Goal: Information Seeking & Learning: Learn about a topic

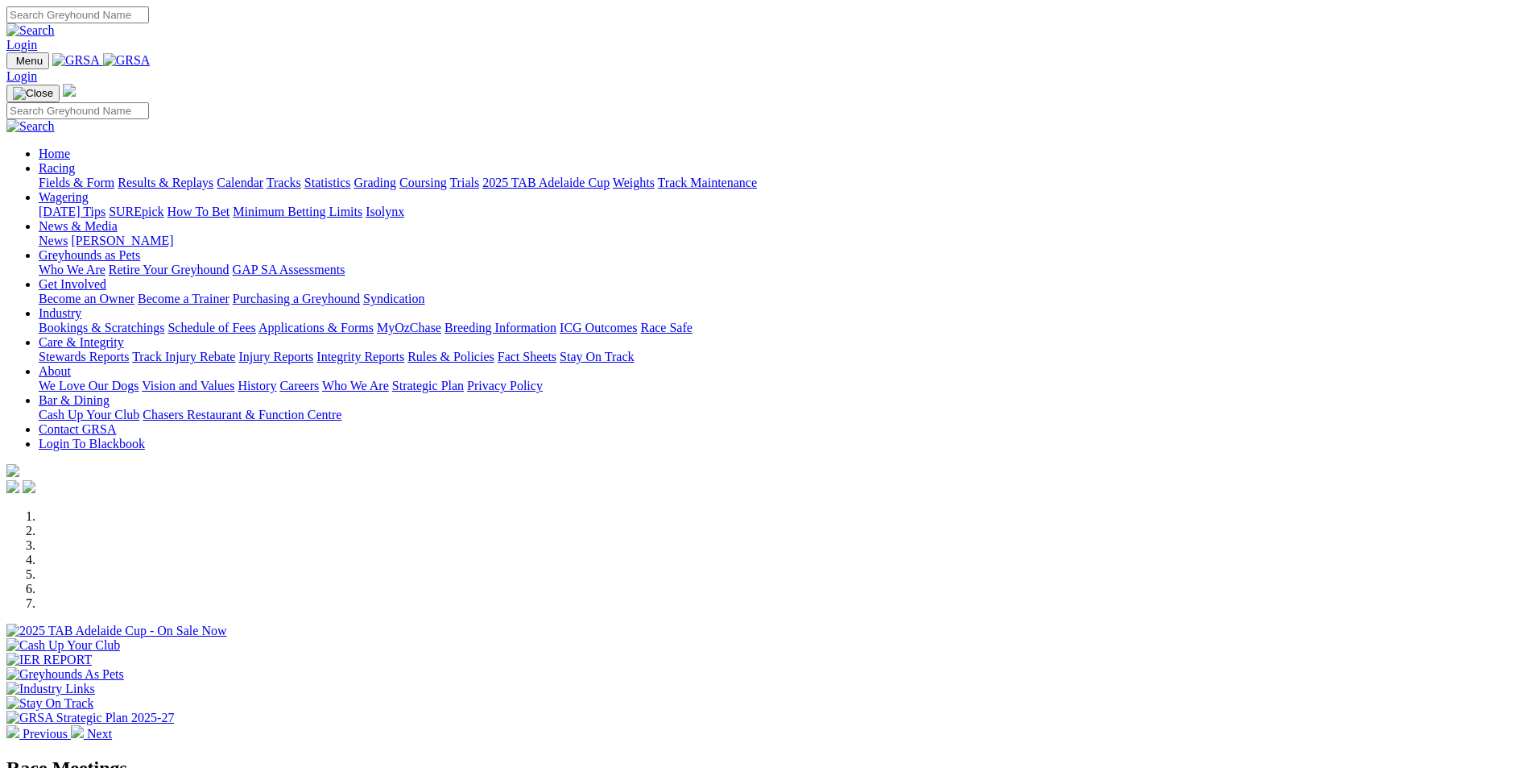
click at [84, 725] on img at bounding box center [77, 731] width 13 height 13
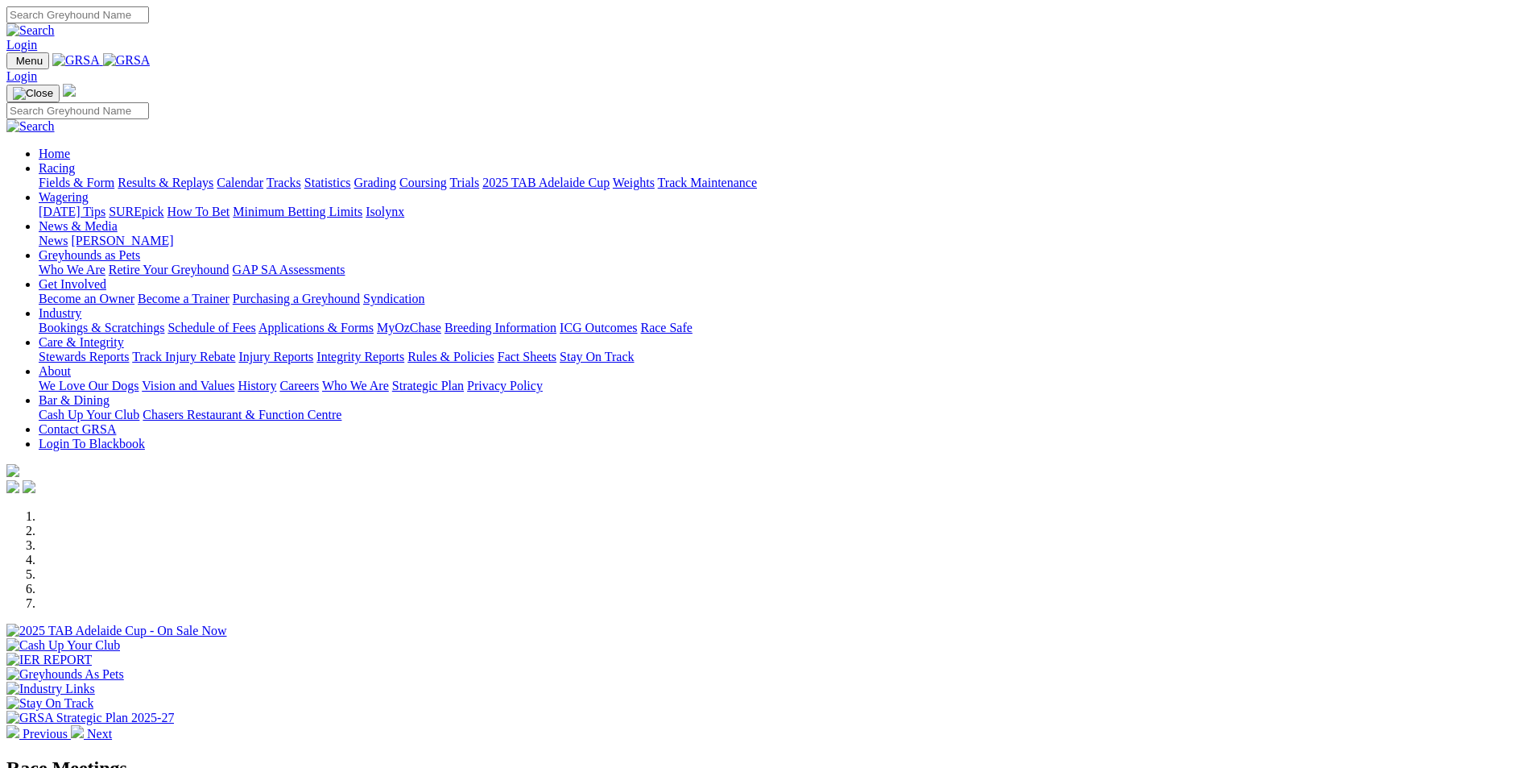
click at [84, 725] on img at bounding box center [77, 731] width 13 height 13
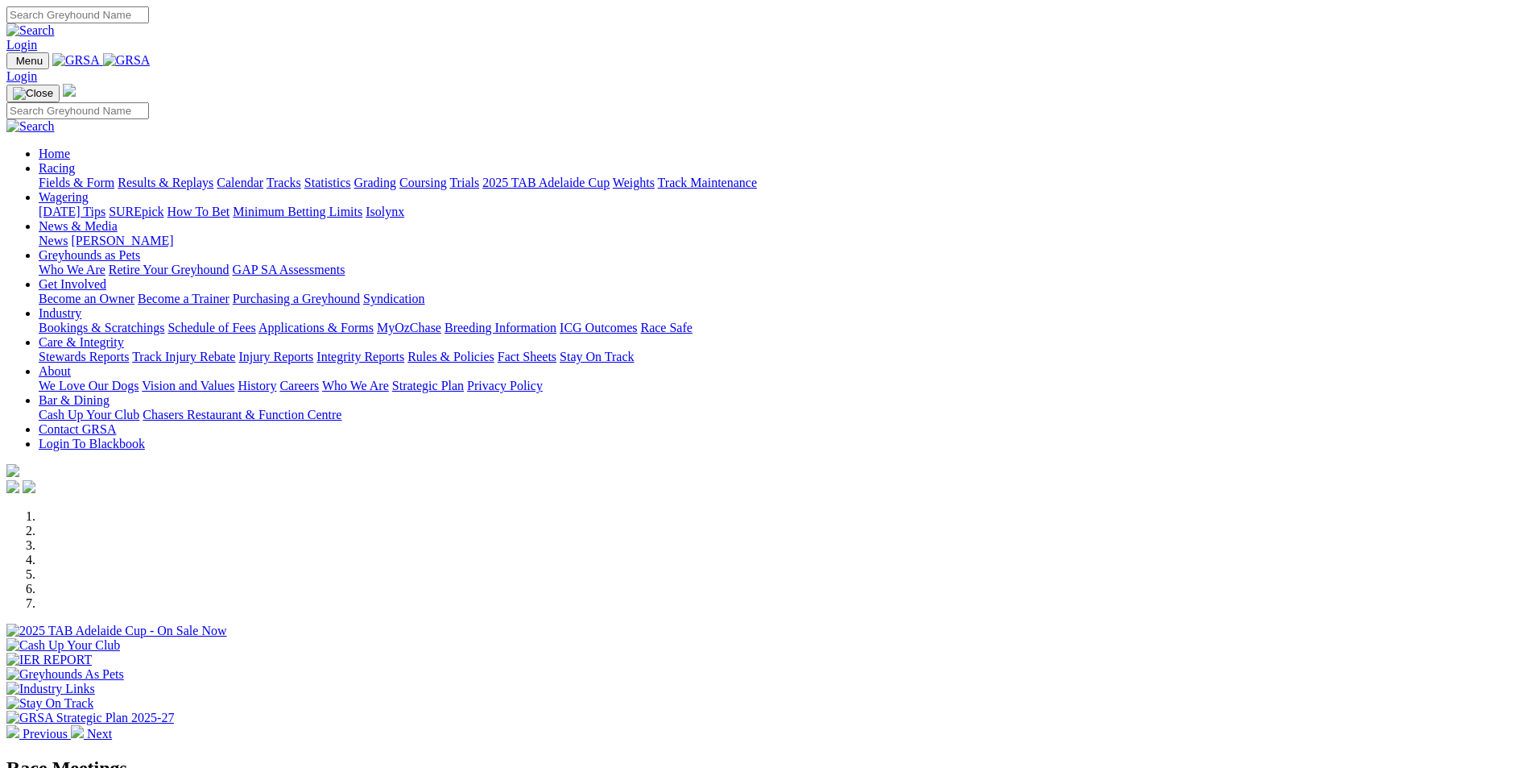
click at [84, 725] on img at bounding box center [77, 731] width 13 height 13
click at [151, 64] on img at bounding box center [127, 60] width 48 height 14
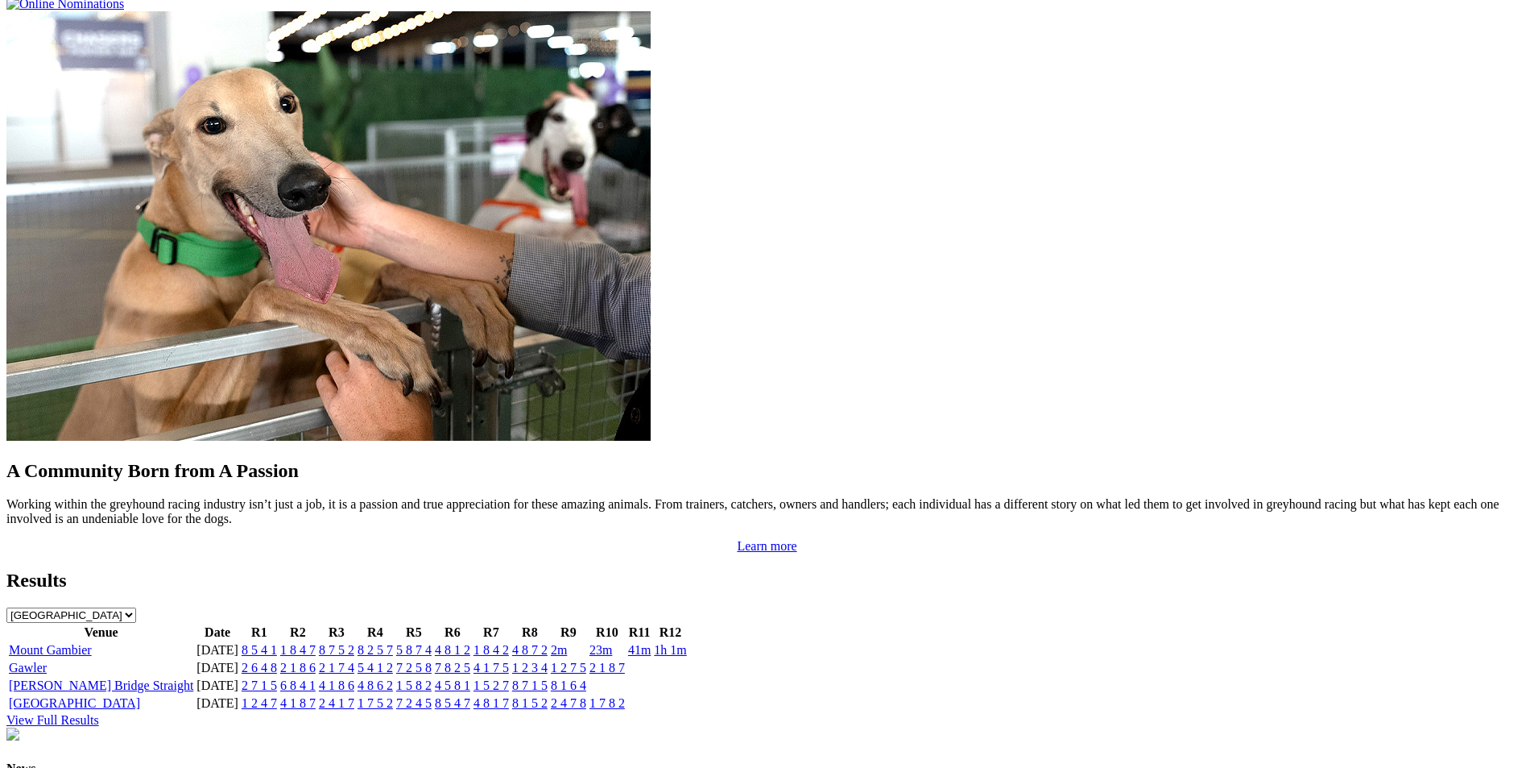
scroll to position [1289, 0]
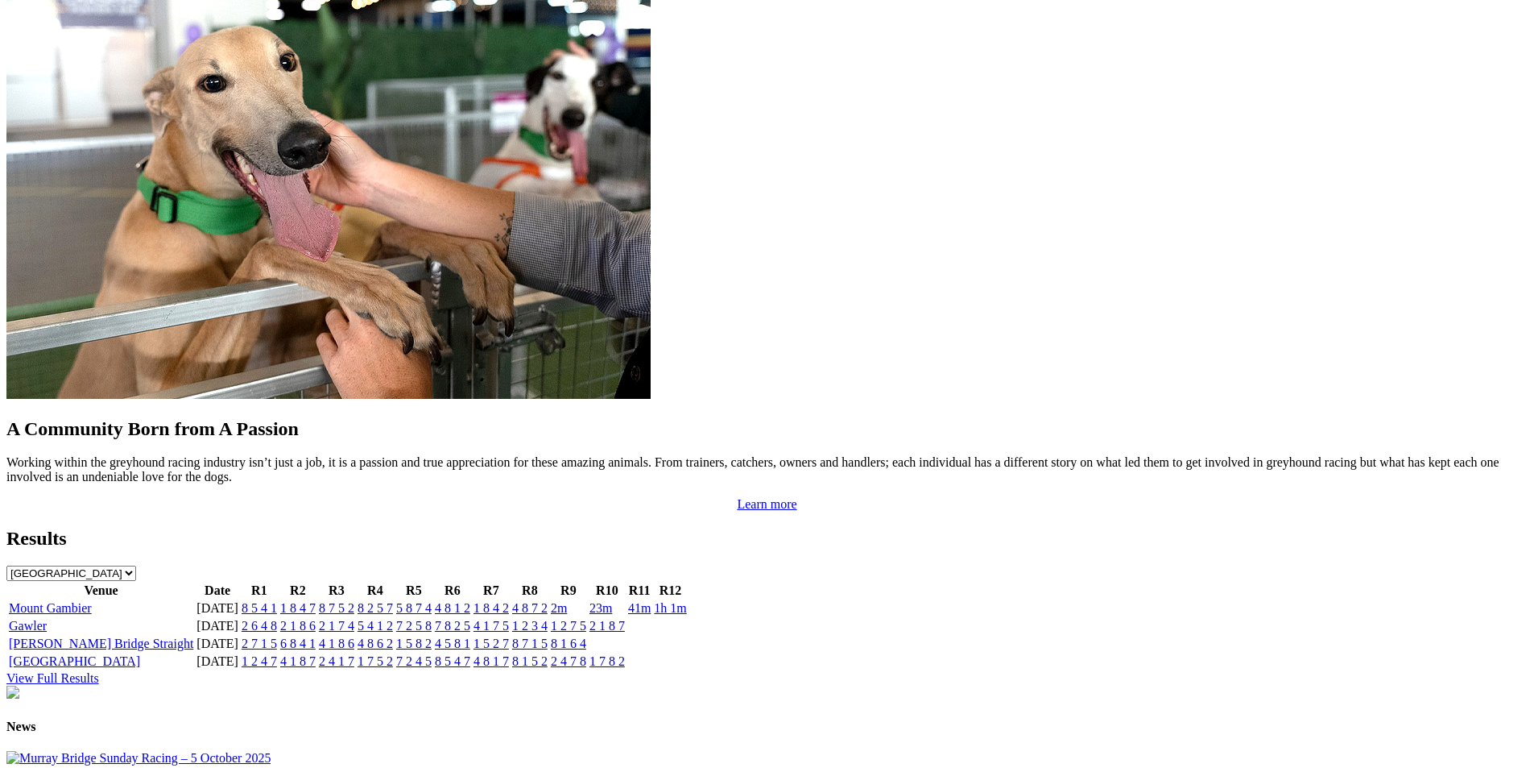
click at [19, 685] on img at bounding box center [12, 691] width 13 height 13
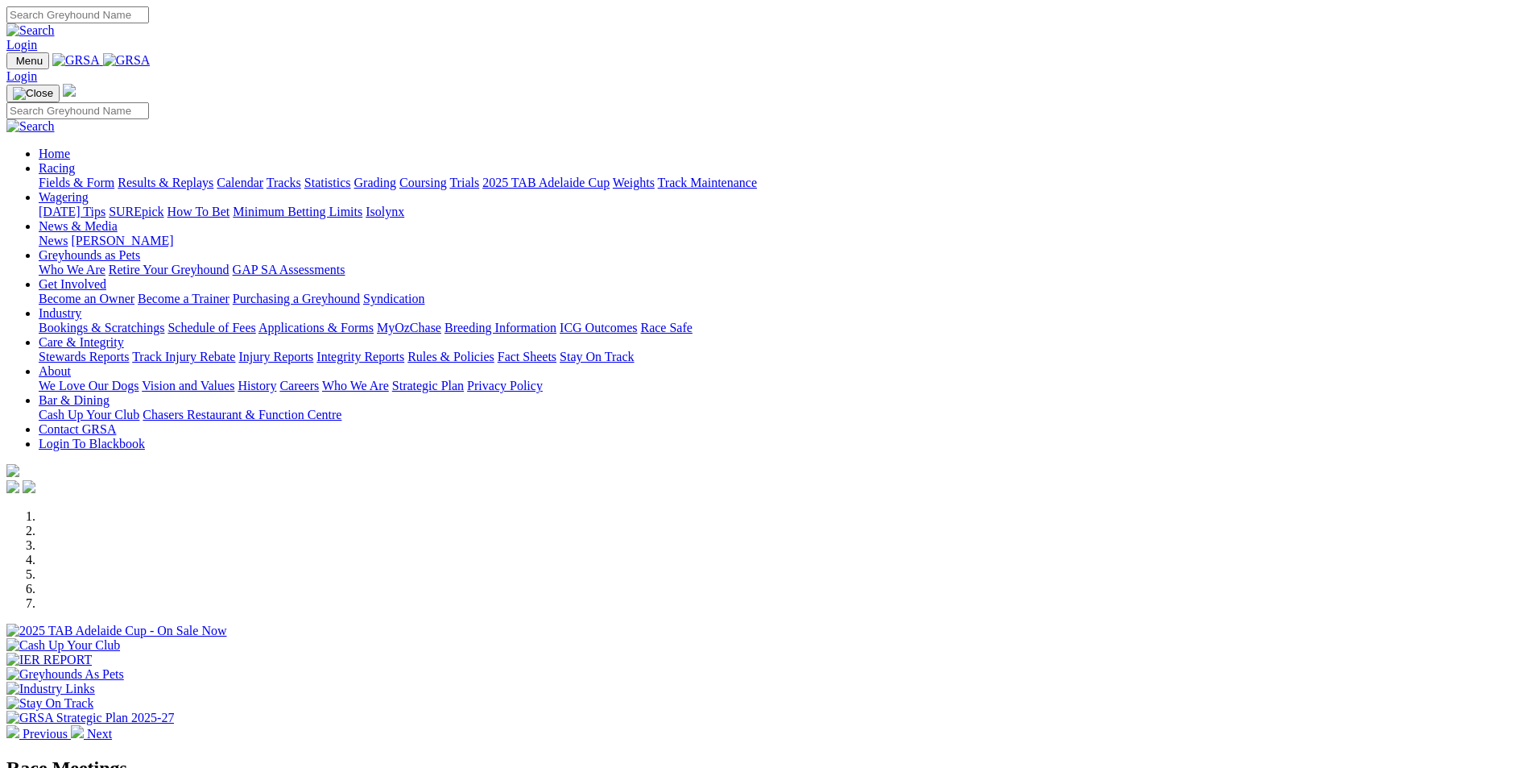
click at [75, 161] on link "Racing" at bounding box center [57, 168] width 36 height 14
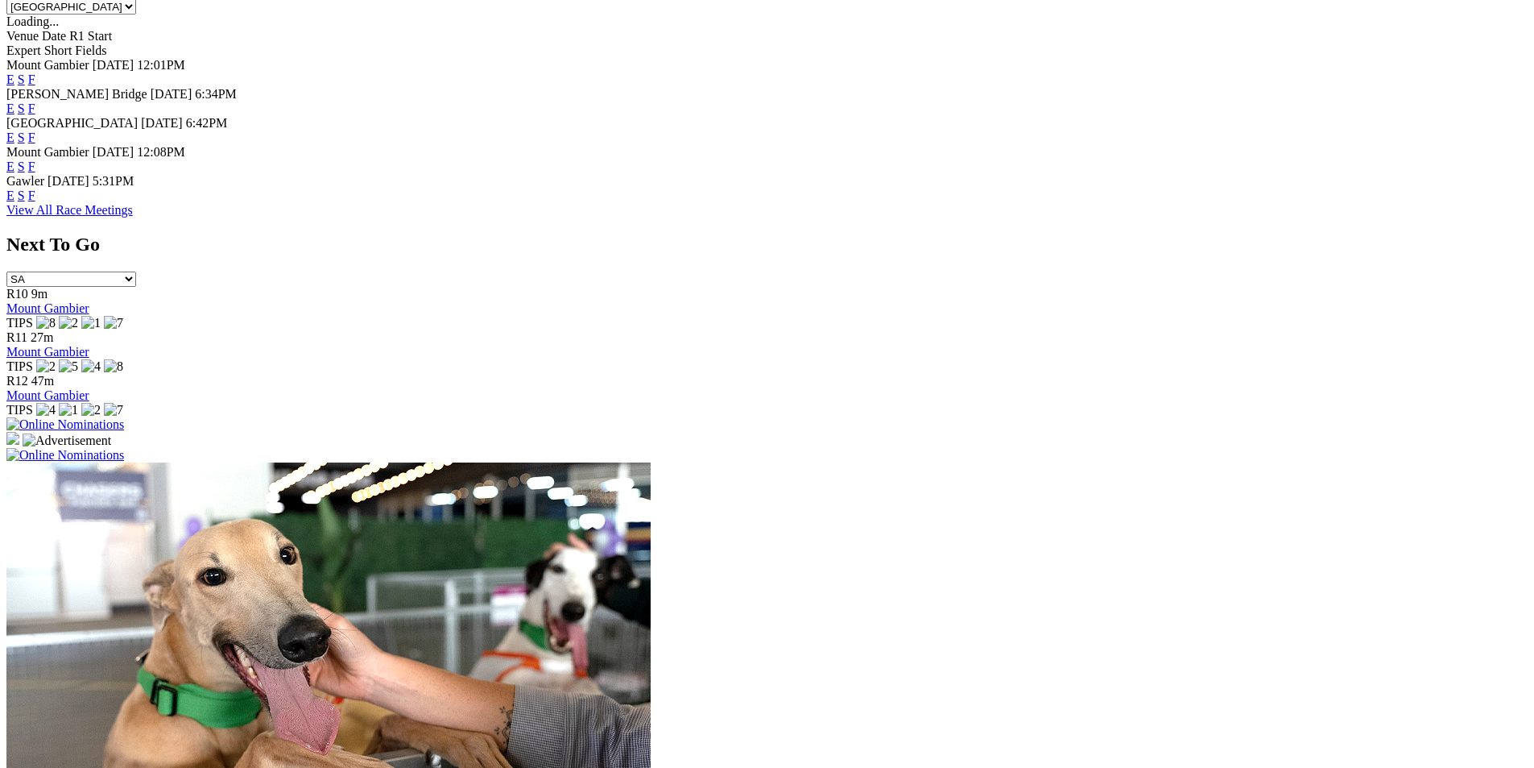
scroll to position [805, 0]
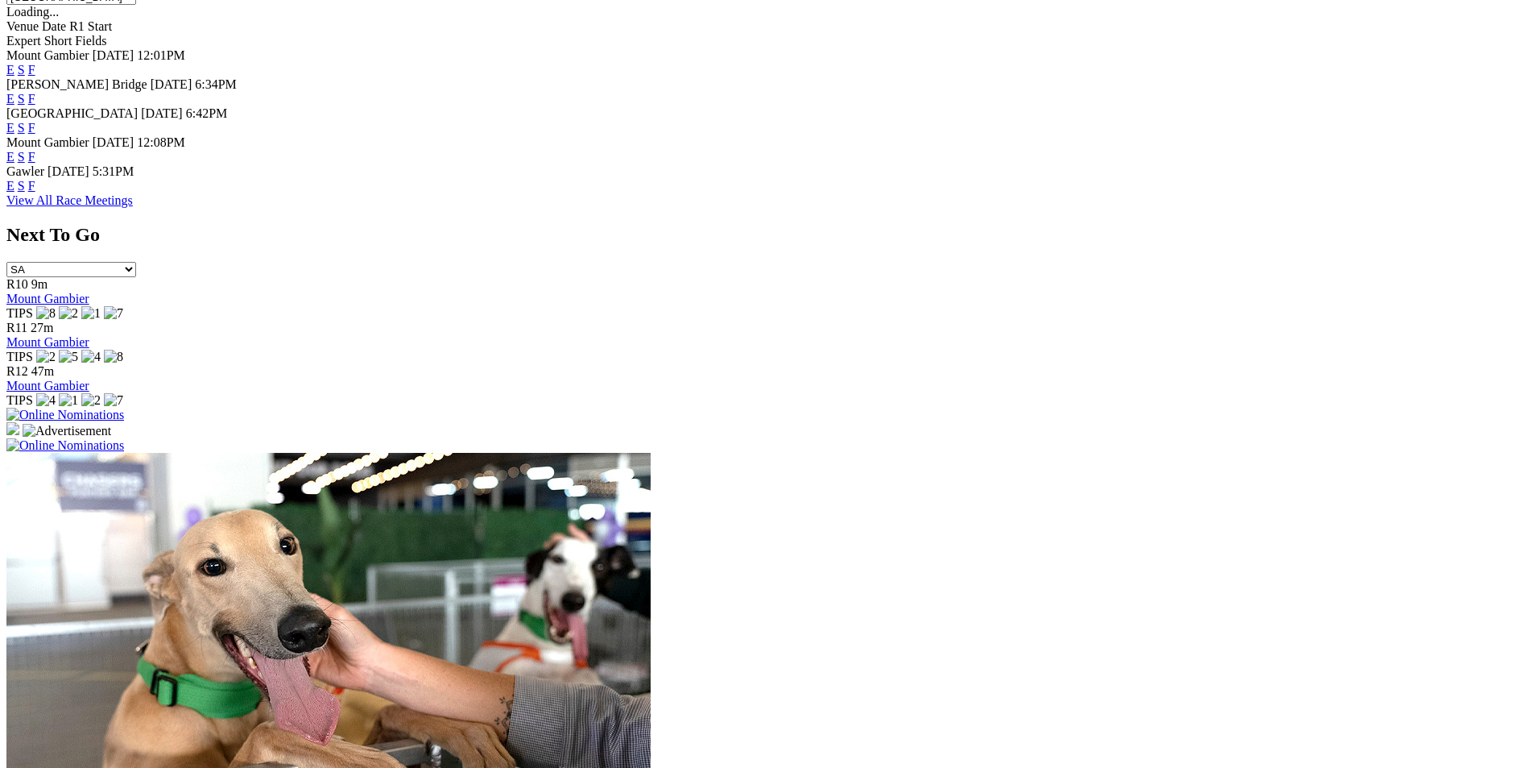
click at [133, 207] on link "View All Race Meetings" at bounding box center [69, 200] width 126 height 14
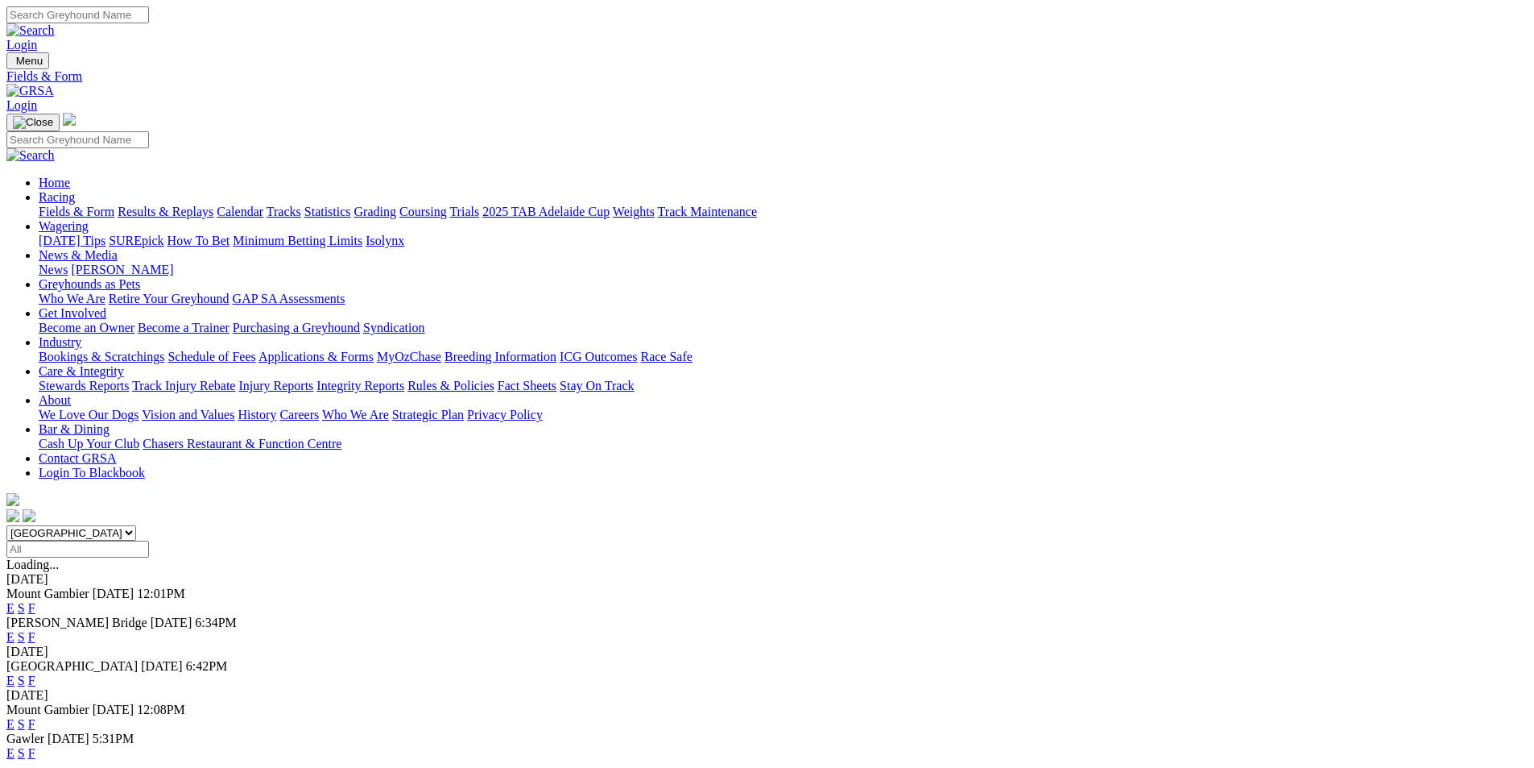
click at [610, 205] on link "2025 TAB Adelaide Cup" at bounding box center [545, 212] width 127 height 14
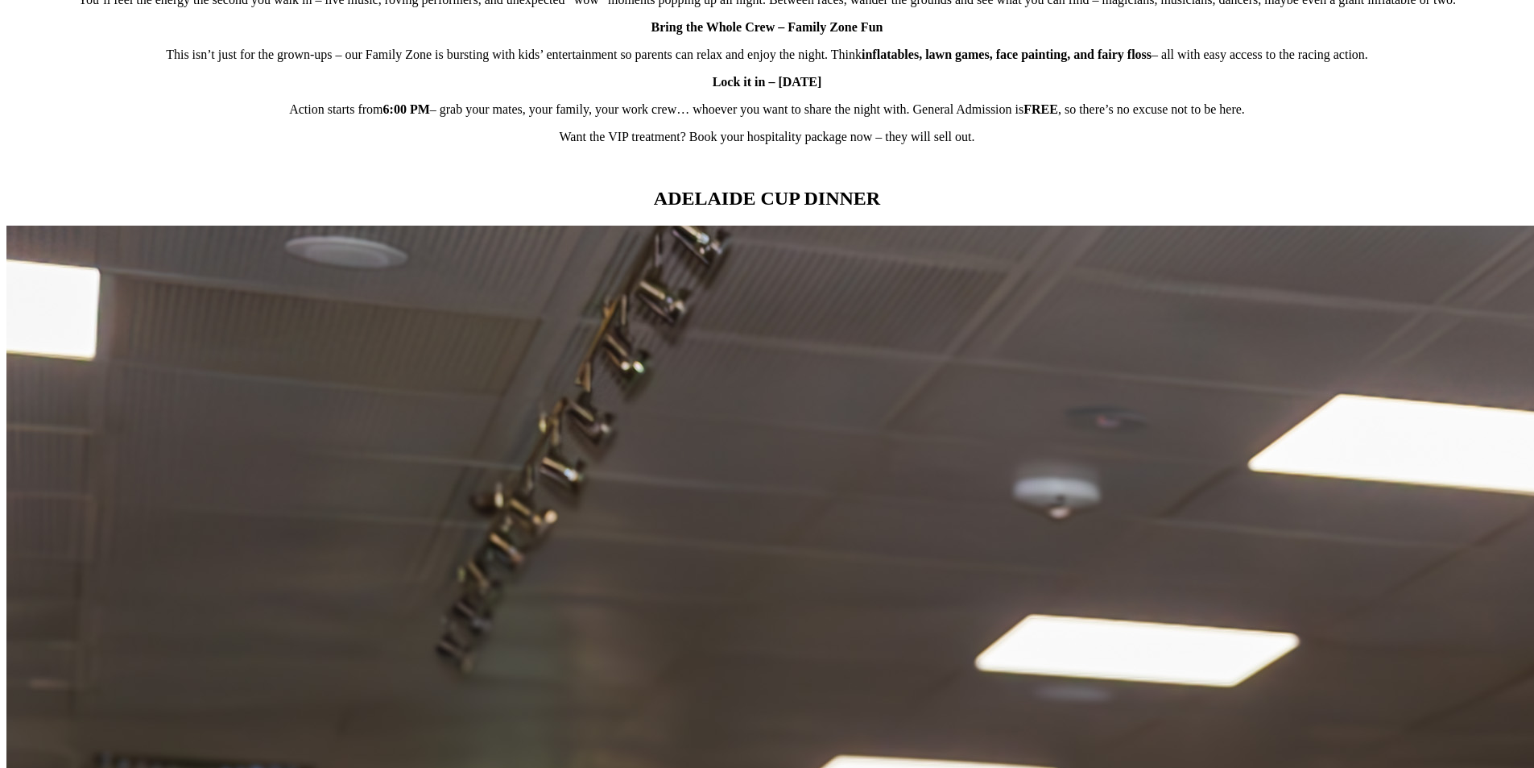
scroll to position [1450, 0]
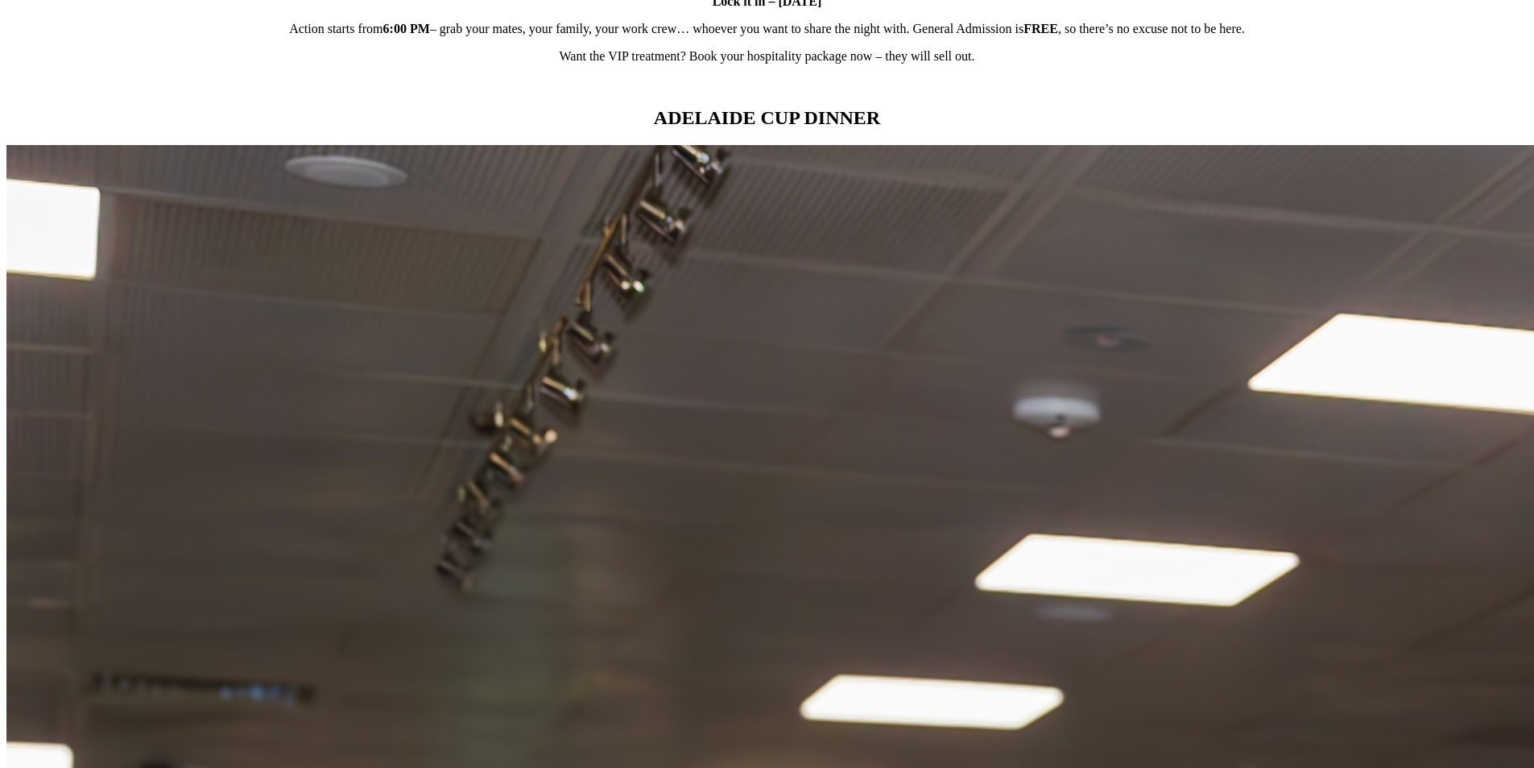
drag, startPoint x: 1024, startPoint y: 246, endPoint x: 966, endPoint y: 191, distance: 80.3
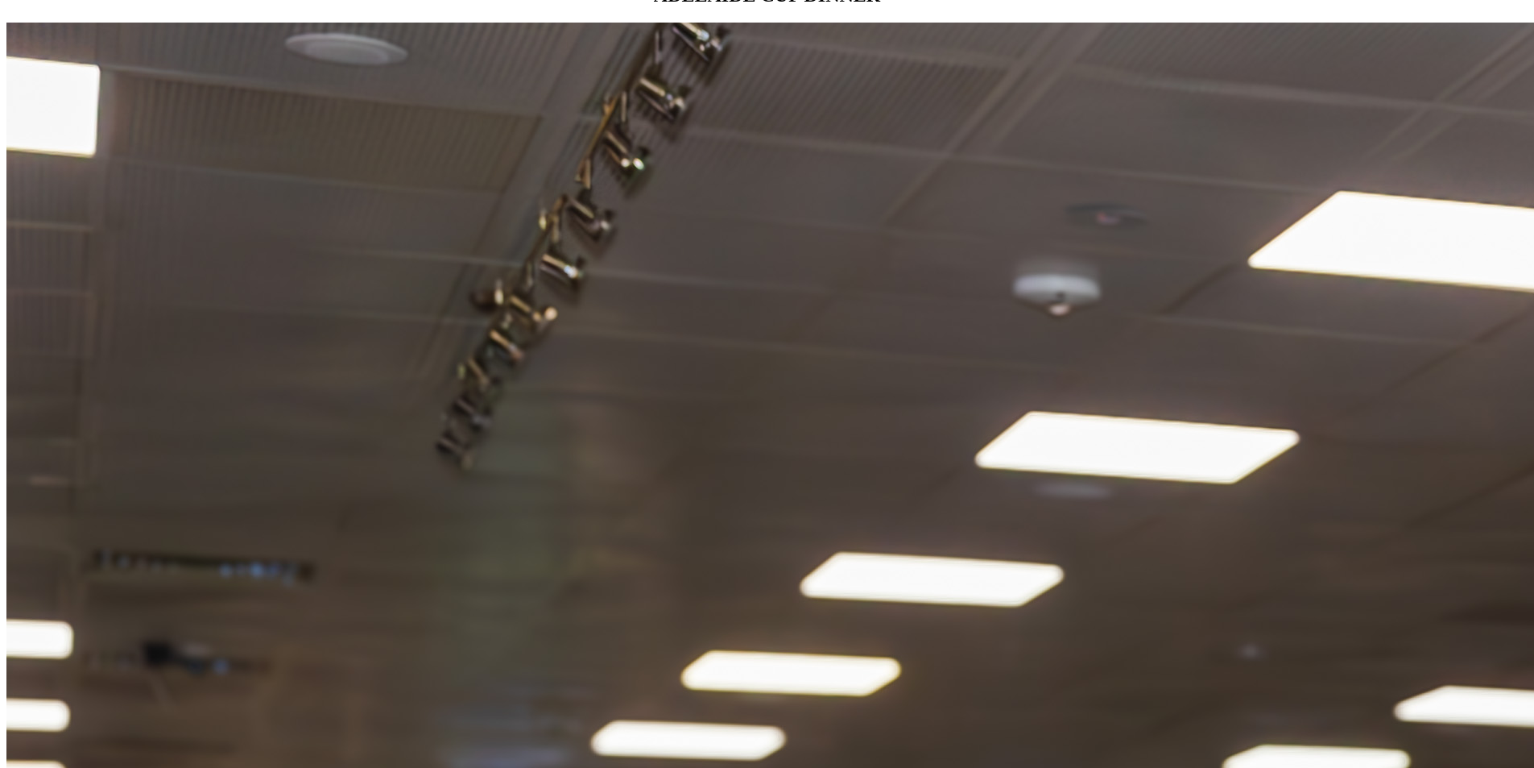
scroll to position [1611, 0]
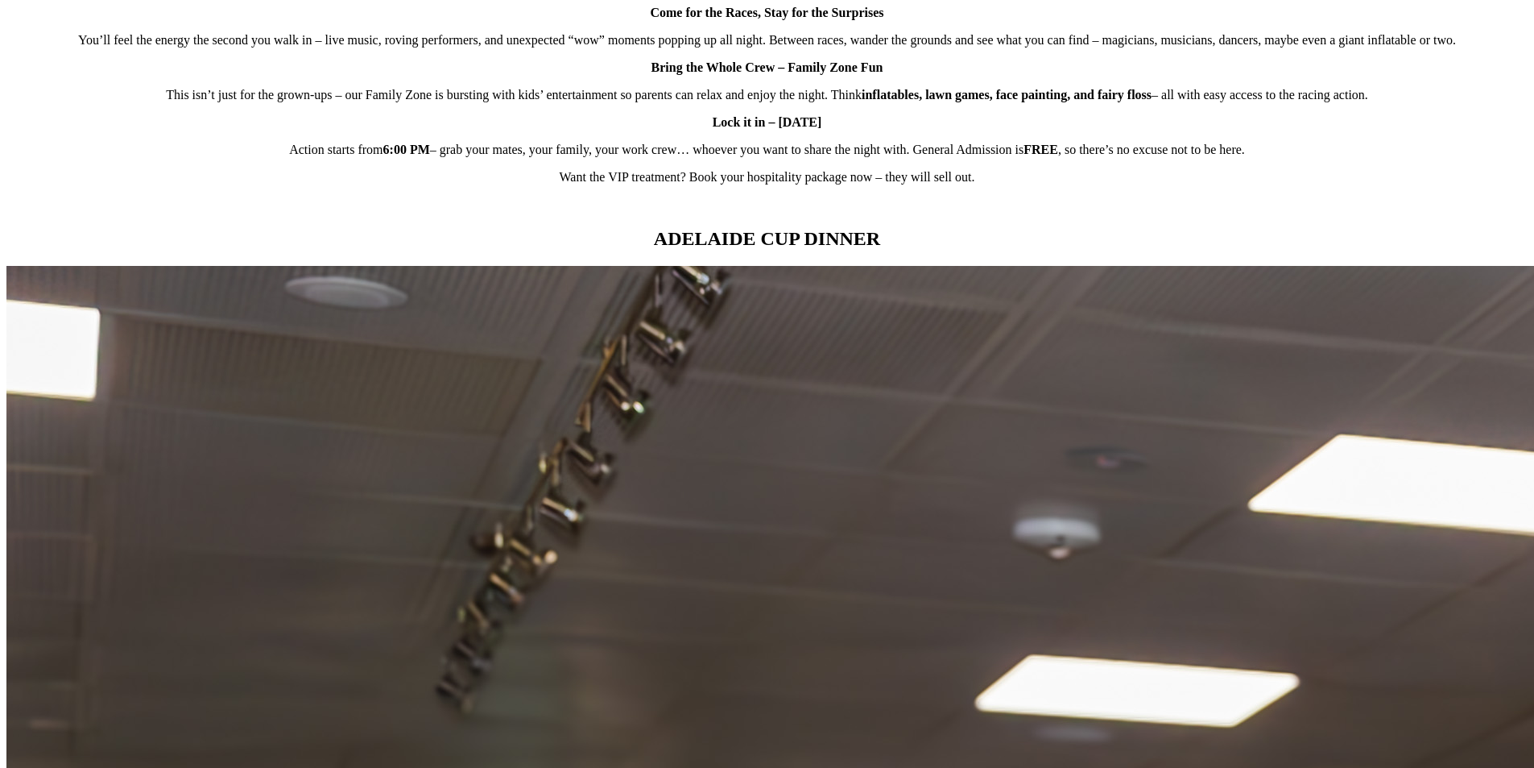
scroll to position [1450, 0]
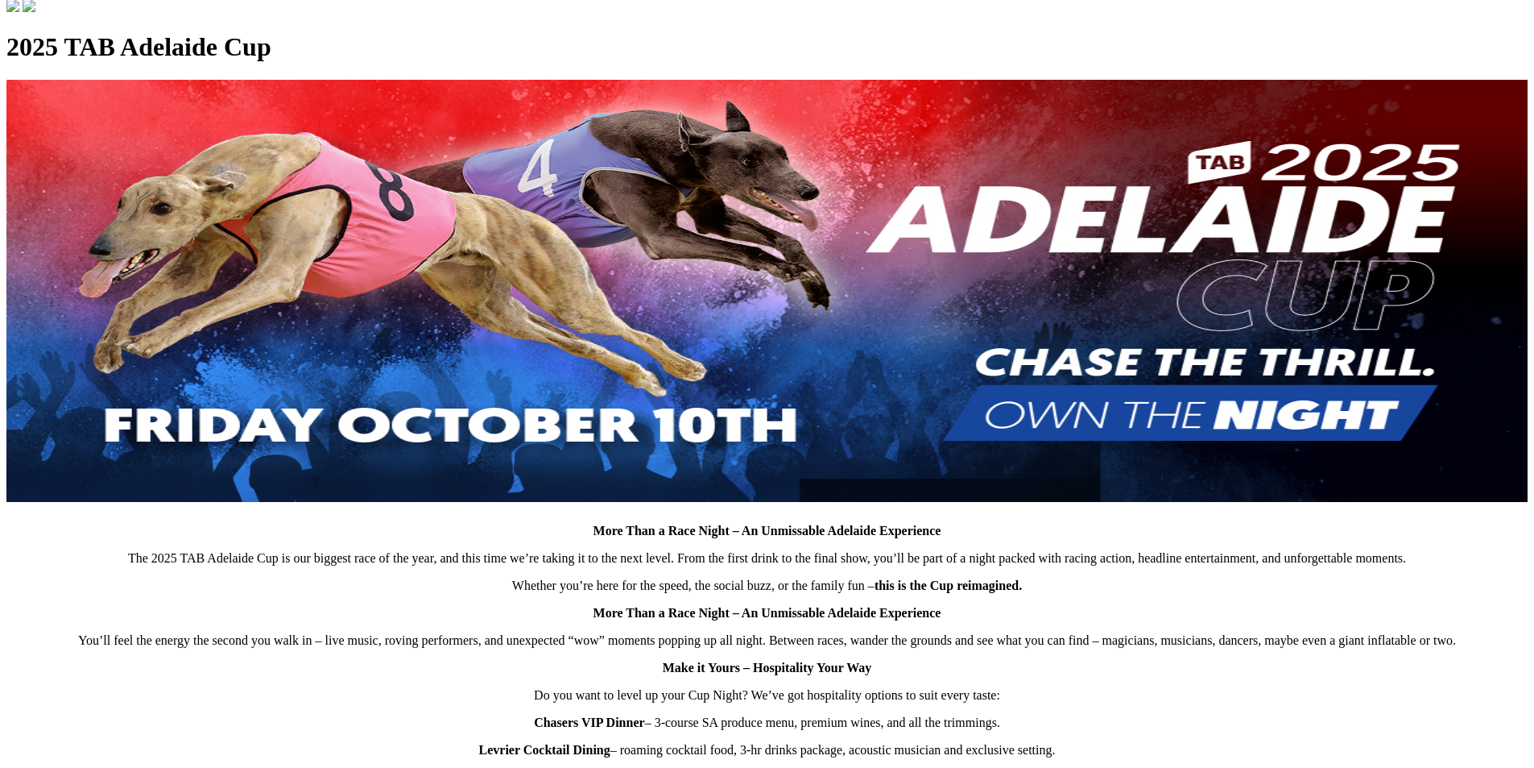
scroll to position [483, 0]
